Goal: Information Seeking & Learning: Learn about a topic

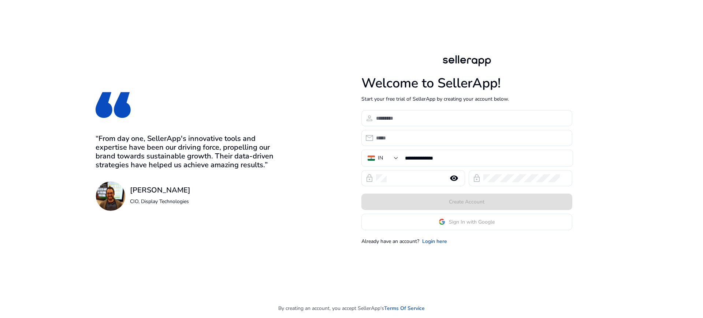
click at [437, 220] on app-google-signin "Sign In with Google" at bounding box center [467, 222] width 211 height 16
click at [448, 225] on span "Sign In with Google" at bounding box center [467, 222] width 56 height 8
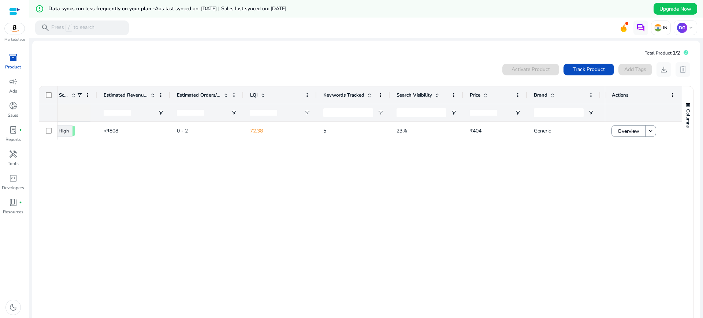
scroll to position [0, 493]
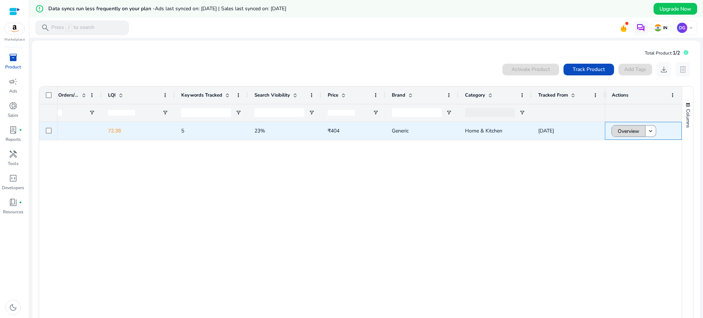
click at [625, 132] on span "Overview" at bounding box center [629, 131] width 22 height 15
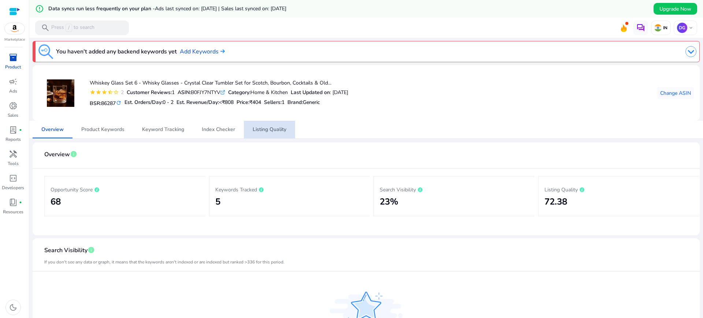
click at [267, 130] on span "Listing Quality" at bounding box center [270, 129] width 34 height 5
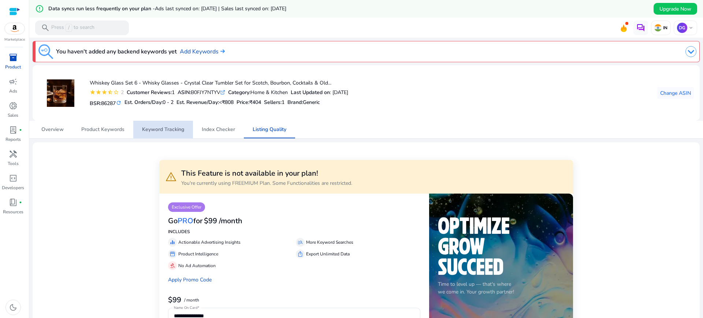
click at [173, 131] on span "Keyword Tracking" at bounding box center [163, 129] width 42 height 5
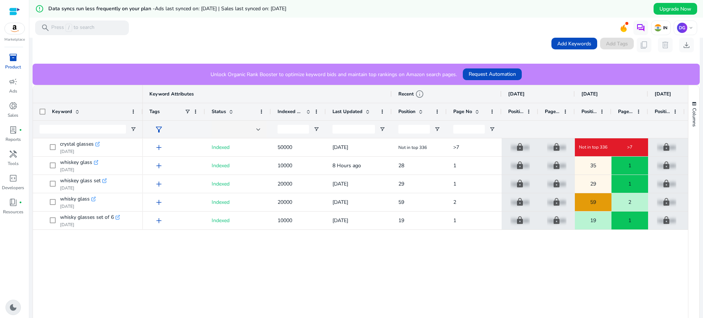
click at [14, 309] on span "dark_mode" at bounding box center [13, 307] width 9 height 9
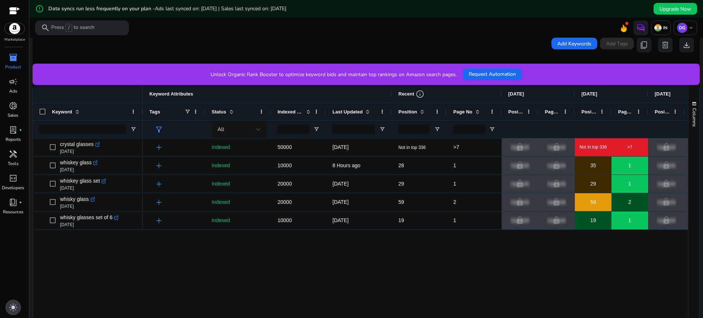
click at [14, 309] on span "light_mode" at bounding box center [13, 307] width 9 height 9
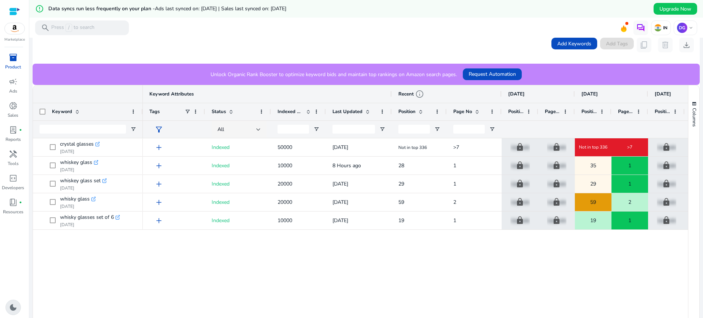
click at [14, 309] on span "dark_mode" at bounding box center [13, 307] width 9 height 9
